Goal: Task Accomplishment & Management: Use online tool/utility

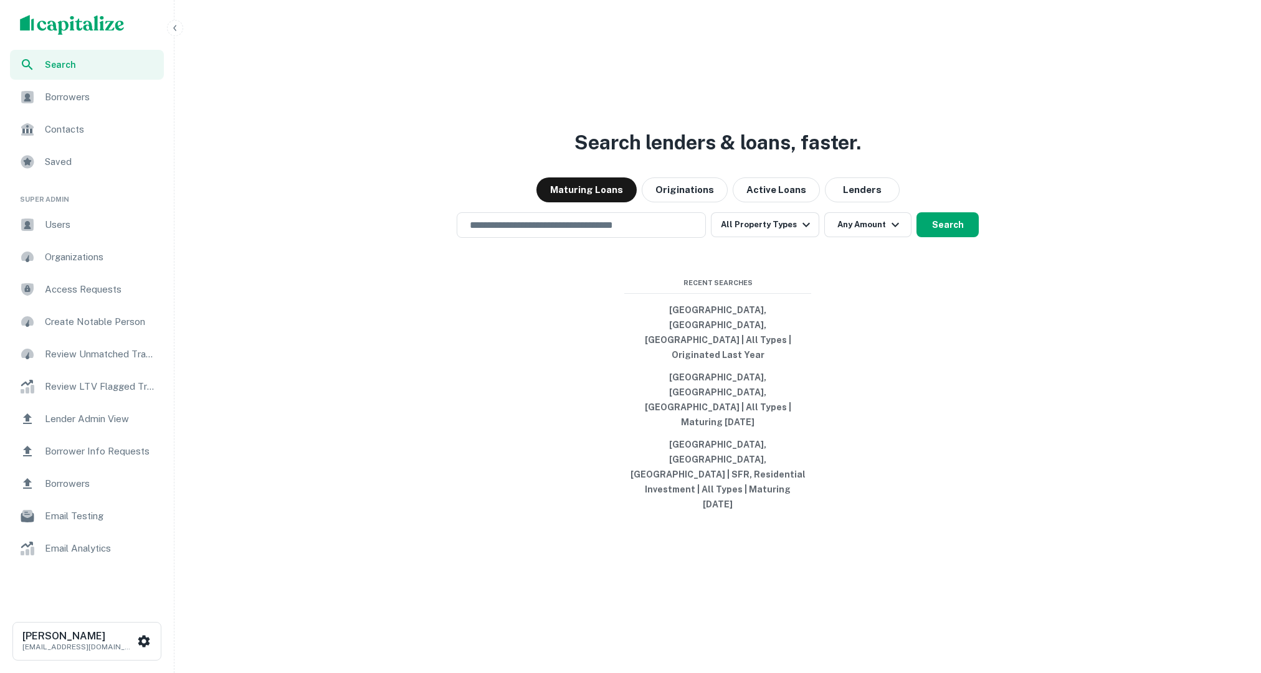
click at [130, 452] on span "Borrower Info Requests" at bounding box center [101, 451] width 112 height 15
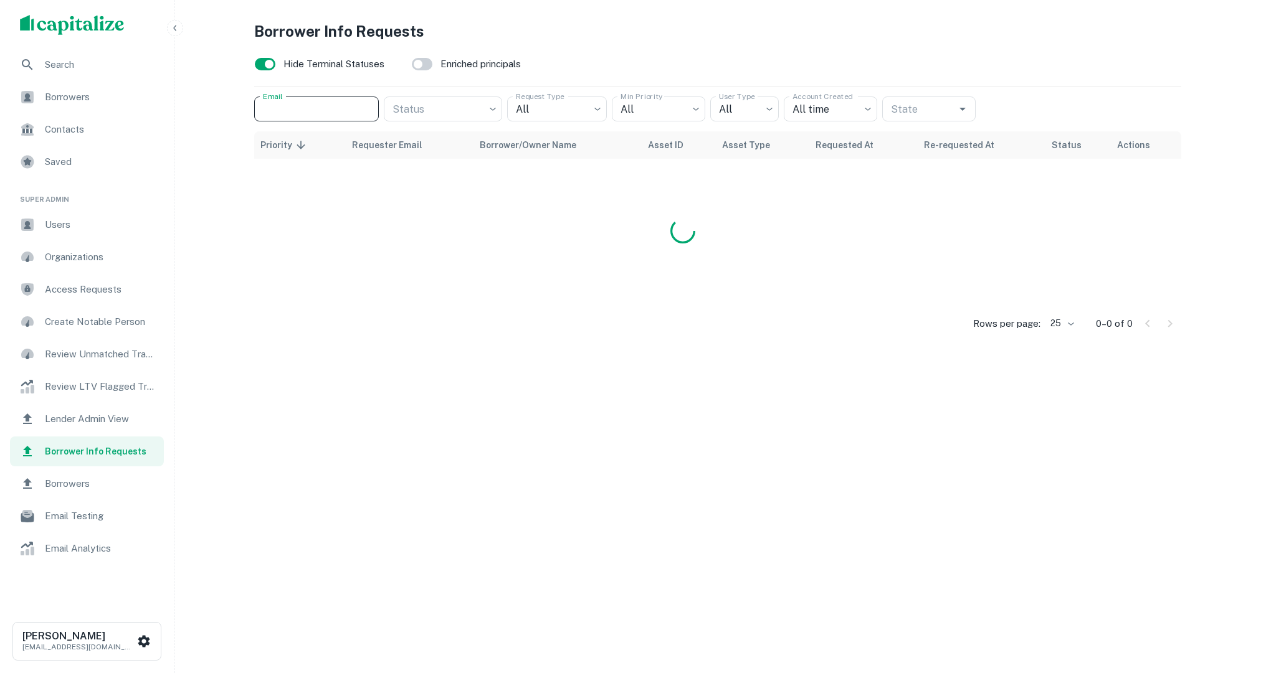
click at [335, 112] on input "Email" at bounding box center [316, 109] width 125 height 25
type input "*****"
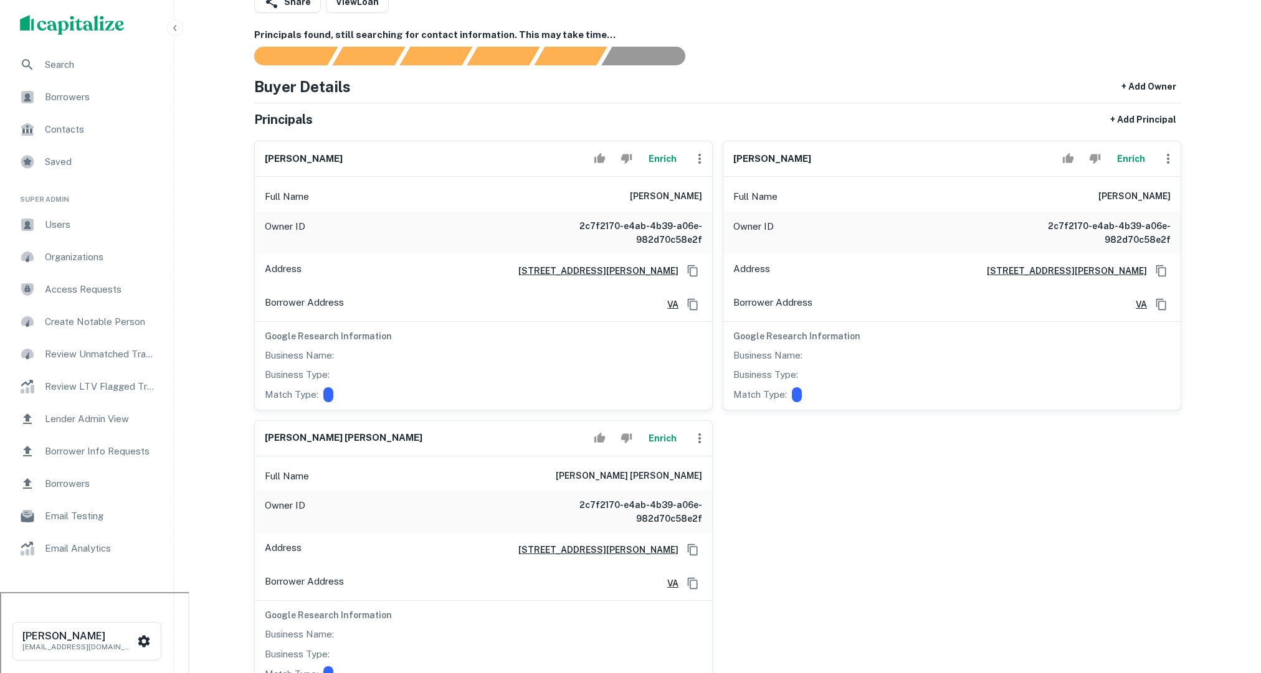
scroll to position [83, 0]
